Goal: Check status: Check status

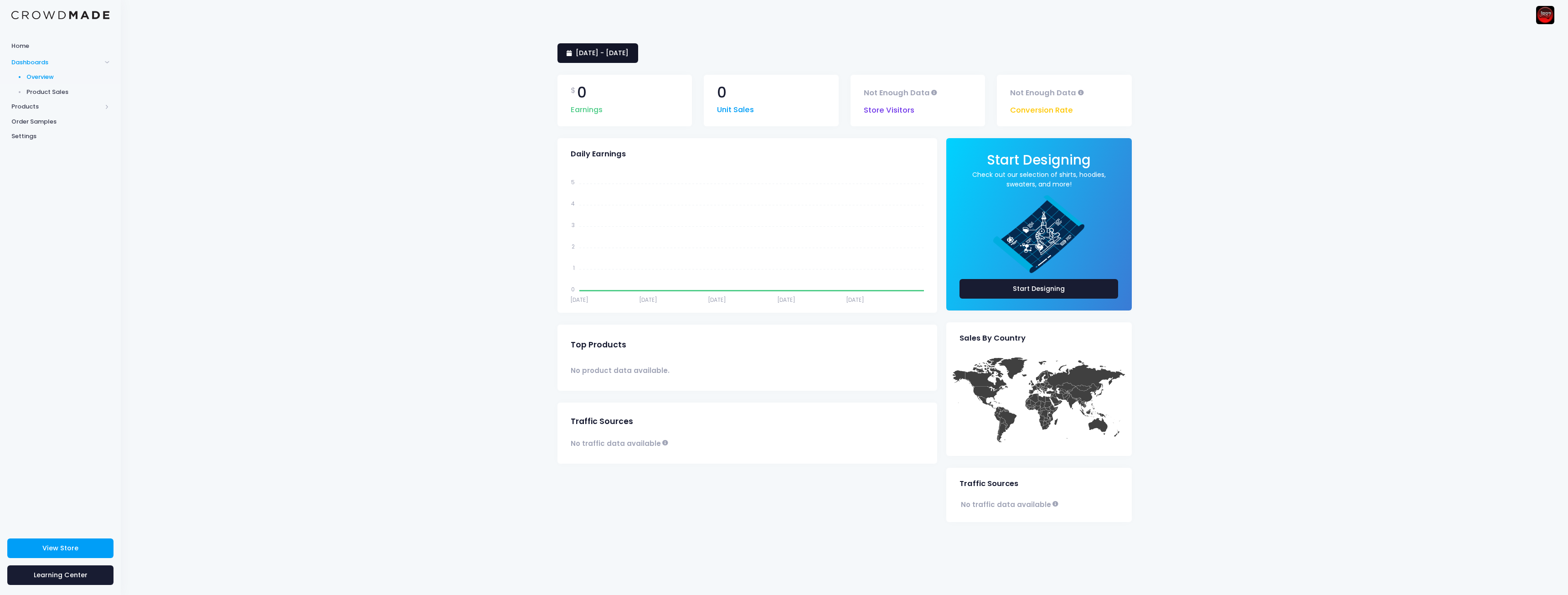
click at [629, 51] on span "9 August 2025 - 7 September 2025" at bounding box center [602, 52] width 53 height 9
click at [597, 108] on li "Last 7 Days" at bounding box center [597, 106] width 80 height 15
click at [634, 60] on link "1 September 2025 - 7 September 2025" at bounding box center [598, 53] width 81 height 19
click at [595, 93] on li "[DATE]" at bounding box center [597, 91] width 80 height 15
click at [620, 50] on span "[DATE] - [DATE]" at bounding box center [602, 52] width 53 height 9
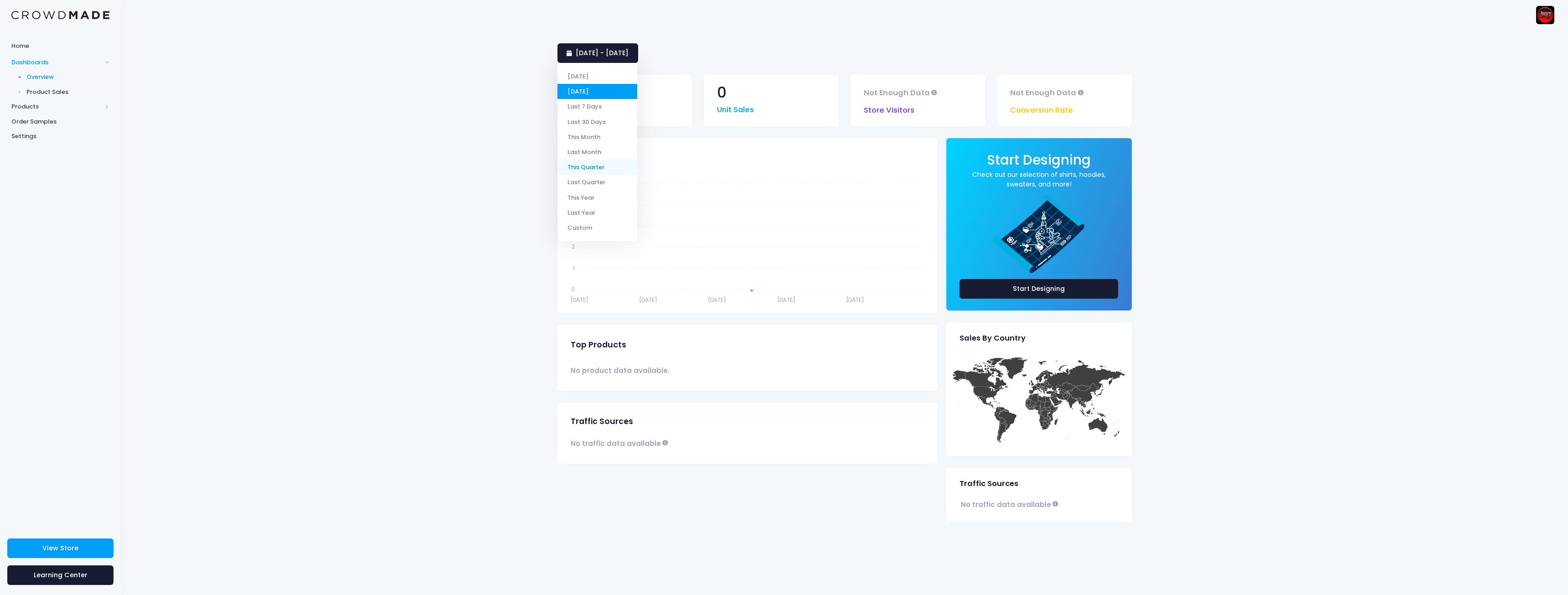
click at [594, 164] on li "This Quarter" at bounding box center [597, 167] width 80 height 15
